Goal: Task Accomplishment & Management: Manage account settings

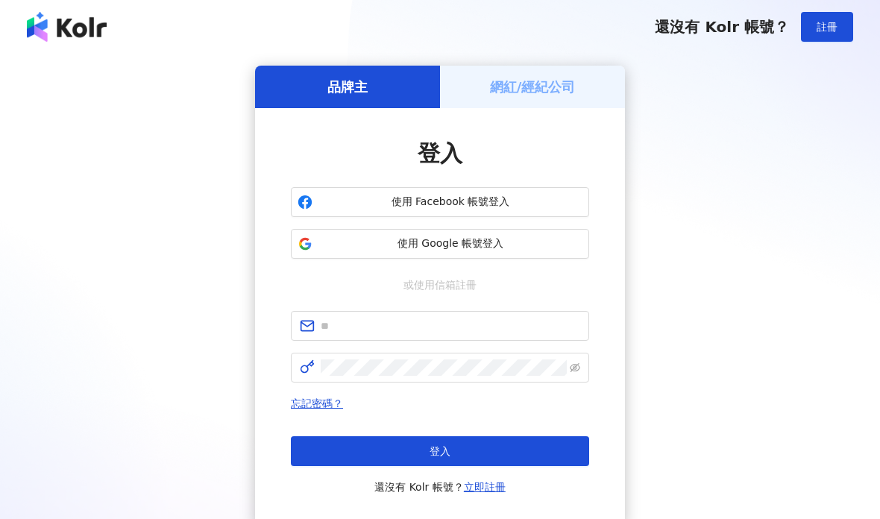
click at [582, 78] on div "網紅/經紀公司" at bounding box center [532, 87] width 185 height 43
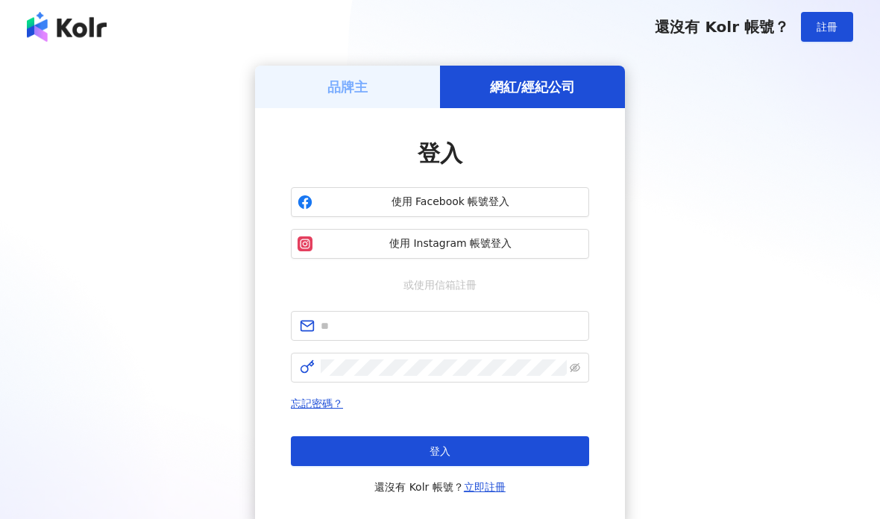
click at [523, 243] on span "使用 Instagram 帳號登入" at bounding box center [451, 244] width 264 height 15
click at [548, 245] on span "使用 Instagram 帳號登入" at bounding box center [451, 244] width 264 height 15
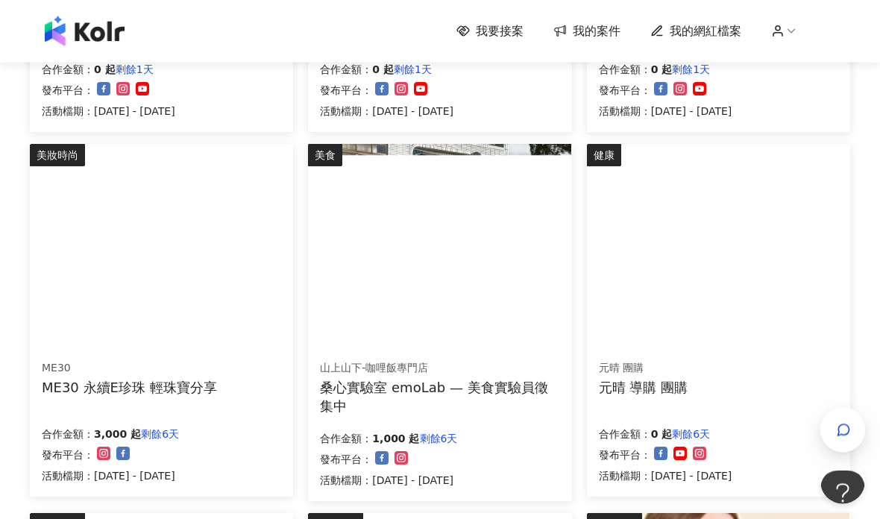
scroll to position [457, 0]
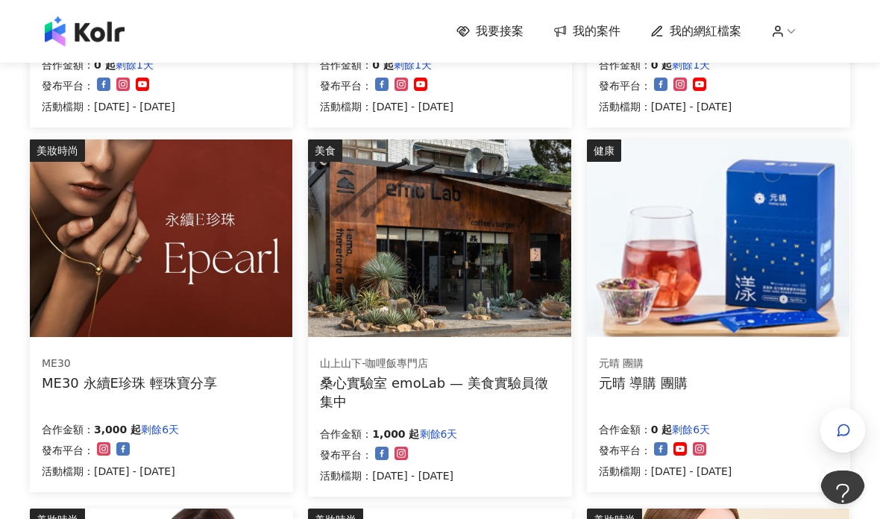
click at [712, 31] on span "我的網紅檔案" at bounding box center [706, 31] width 72 height 16
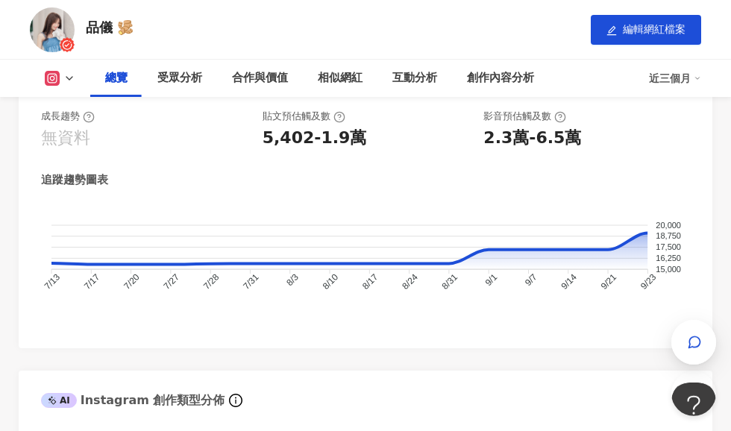
scroll to position [861, 0]
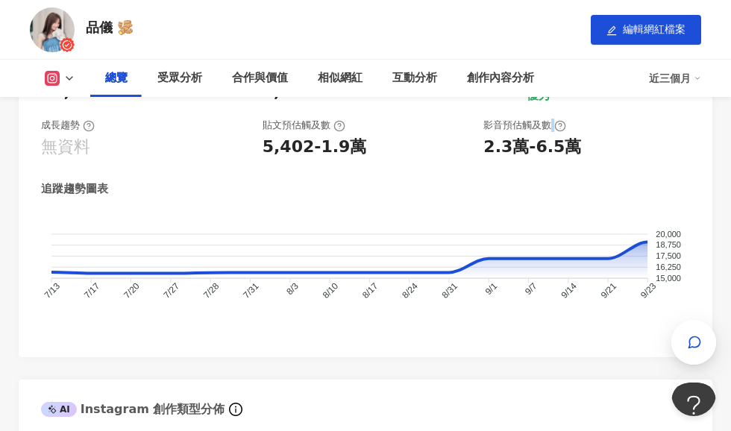
click at [559, 122] on icon at bounding box center [560, 126] width 12 height 12
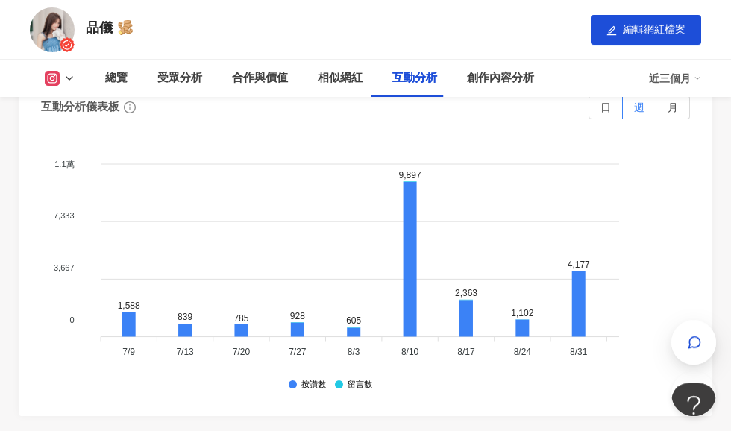
scroll to position [3571, 0]
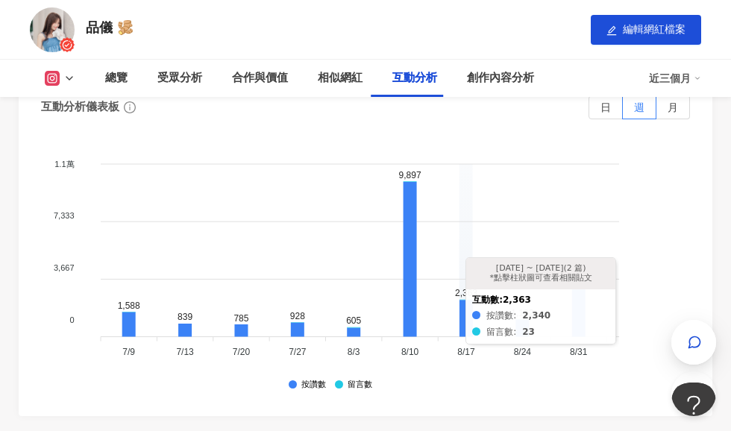
click at [460, 313] on icon at bounding box center [466, 318] width 13 height 37
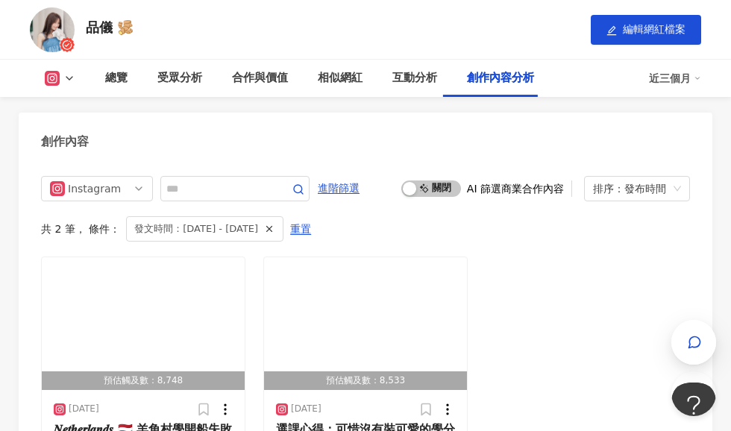
scroll to position [5606, 0]
